Goal: Find specific page/section: Find specific page/section

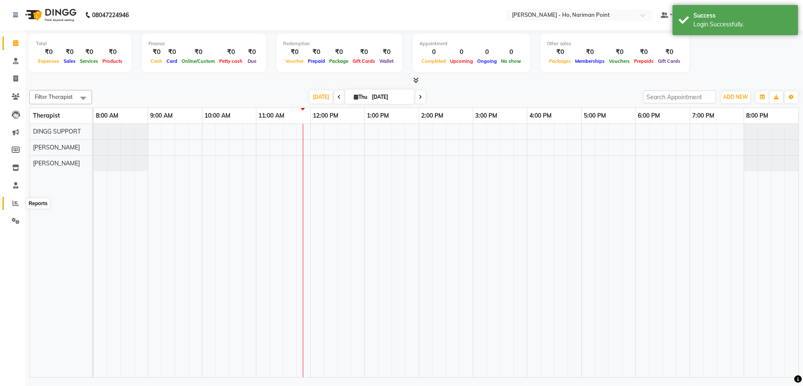
click at [15, 199] on span at bounding box center [15, 204] width 15 height 10
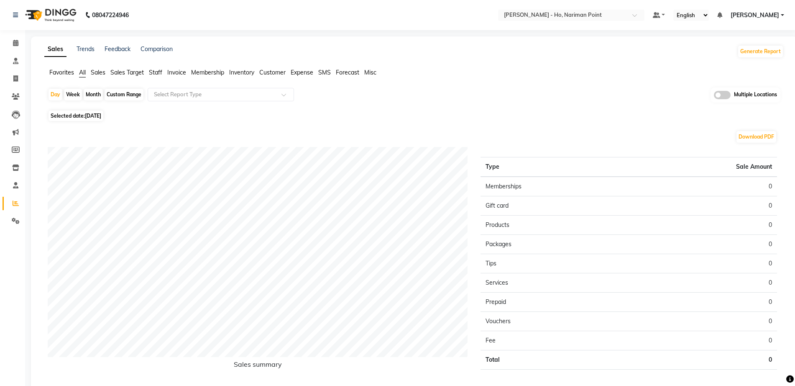
click at [185, 73] on span "Invoice" at bounding box center [176, 73] width 19 height 8
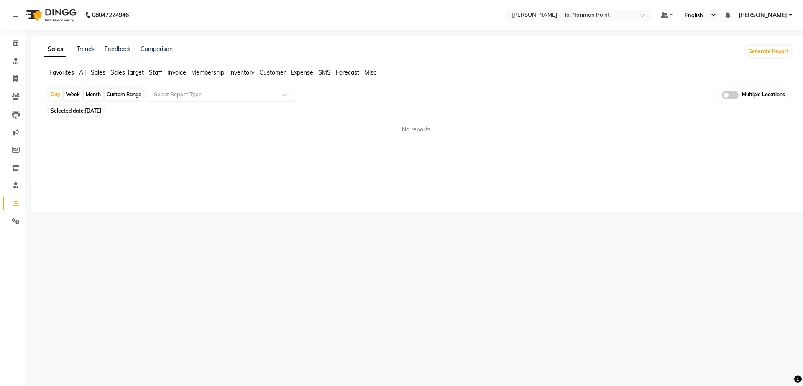
click at [196, 96] on input "text" at bounding box center [212, 94] width 121 height 8
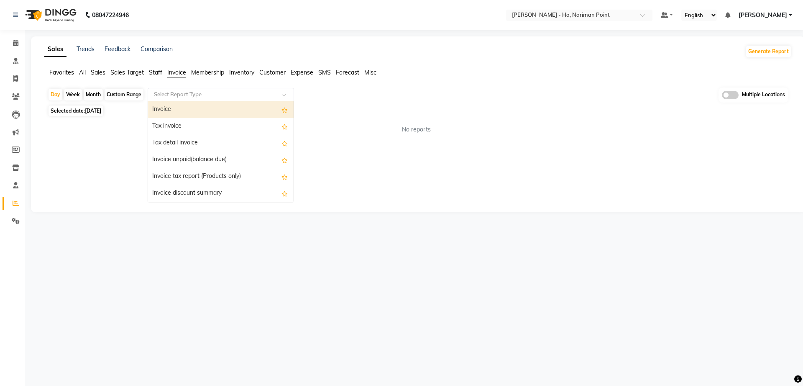
click at [193, 113] on div "Invoice" at bounding box center [221, 109] width 146 height 17
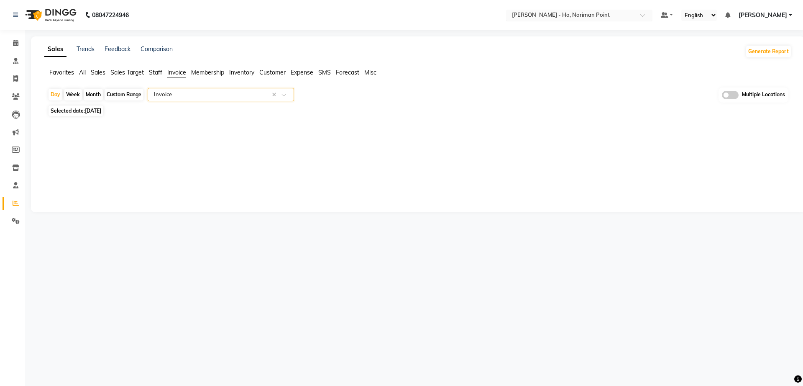
click at [603, 9] on nav "08047224946 Select Location × Birla Ayurveda - Ho, Nariman Point Default Panel …" at bounding box center [401, 15] width 803 height 30
click at [607, 20] on div "Select Location × [GEOGRAPHIC_DATA] - [GEOGRAPHIC_DATA], [GEOGRAPHIC_DATA]" at bounding box center [579, 15] width 146 height 11
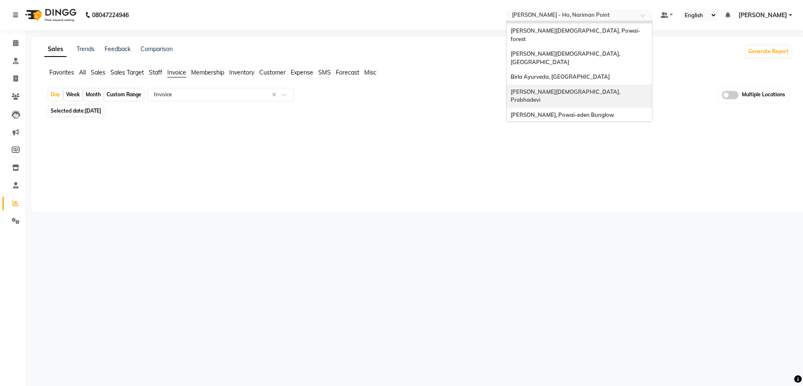
scroll to position [18, 0]
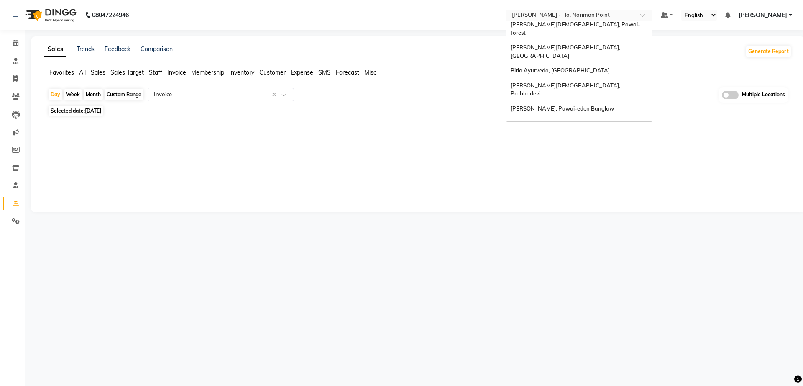
click at [606, 139] on div "[PERSON_NAME][DEMOGRAPHIC_DATA], Nerul West" at bounding box center [580, 150] width 146 height 23
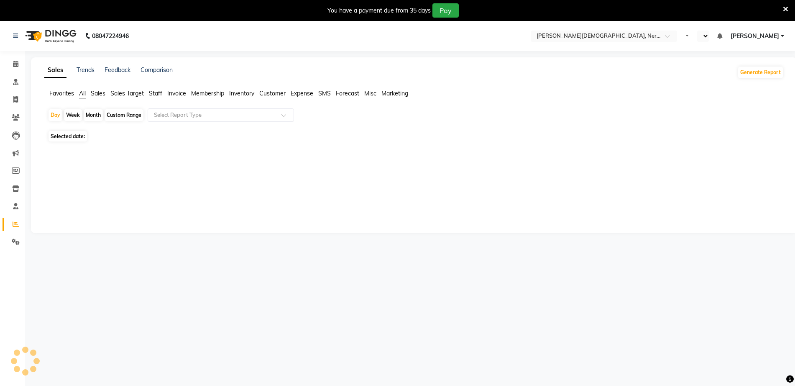
select select "en"
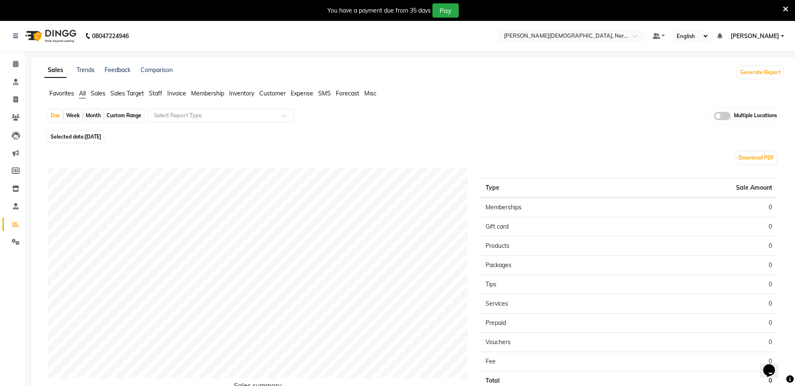
click at [173, 90] on span "Invoice" at bounding box center [176, 94] width 19 height 8
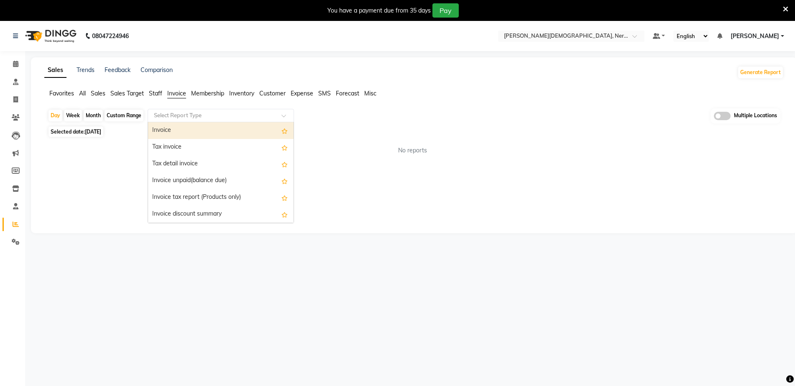
click at [184, 129] on div "Invoice" at bounding box center [221, 130] width 146 height 17
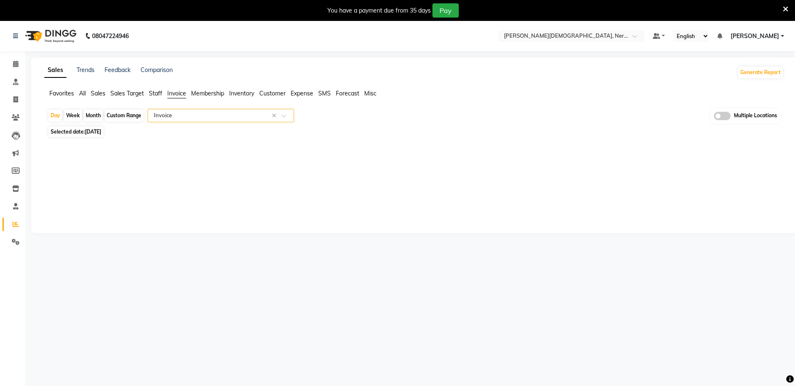
click at [546, 158] on div "Sales Trends Feedback Comparison Generate Report Favorites All Sales Sales Targ…" at bounding box center [414, 145] width 767 height 176
click at [513, 199] on div "Sales Trends Feedback Comparison Generate Report Favorites All Sales Sales Targ…" at bounding box center [414, 145] width 767 height 176
click at [566, 30] on nav "08047224946 Select Location × [PERSON_NAME], Nerul West Default Panel My Panel …" at bounding box center [397, 36] width 795 height 30
click at [566, 33] on input "text" at bounding box center [563, 37] width 121 height 8
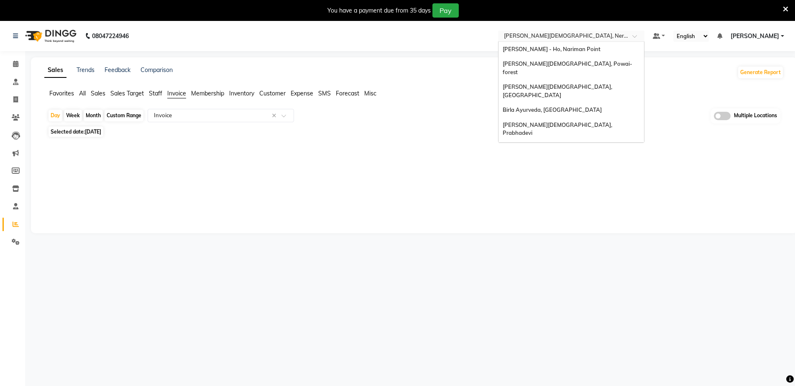
scroll to position [18, 0]
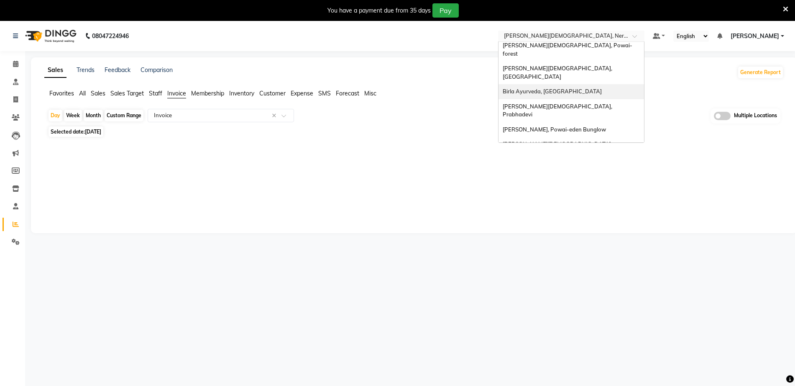
drag, startPoint x: 402, startPoint y: 220, endPoint x: 399, endPoint y: 216, distance: 4.8
click at [399, 217] on div "Sales Trends Feedback Comparison Generate Report Favorites All Sales Sales Targ…" at bounding box center [414, 145] width 767 height 176
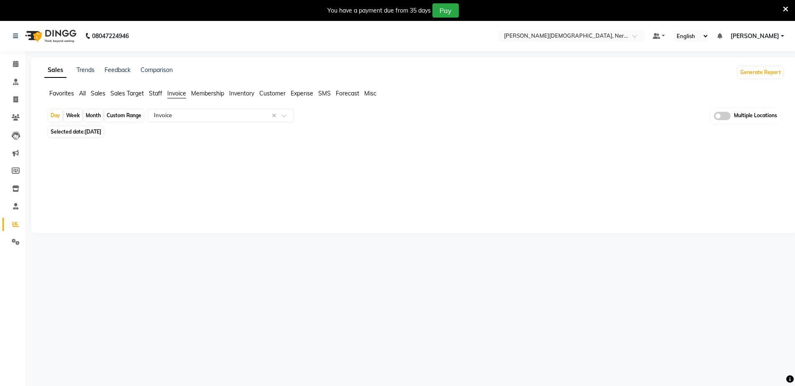
click at [405, 190] on div "Sales Trends Feedback Comparison Generate Report Favorites All Sales Sales Targ…" at bounding box center [414, 145] width 767 height 176
